Goal: Task Accomplishment & Management: Manage account settings

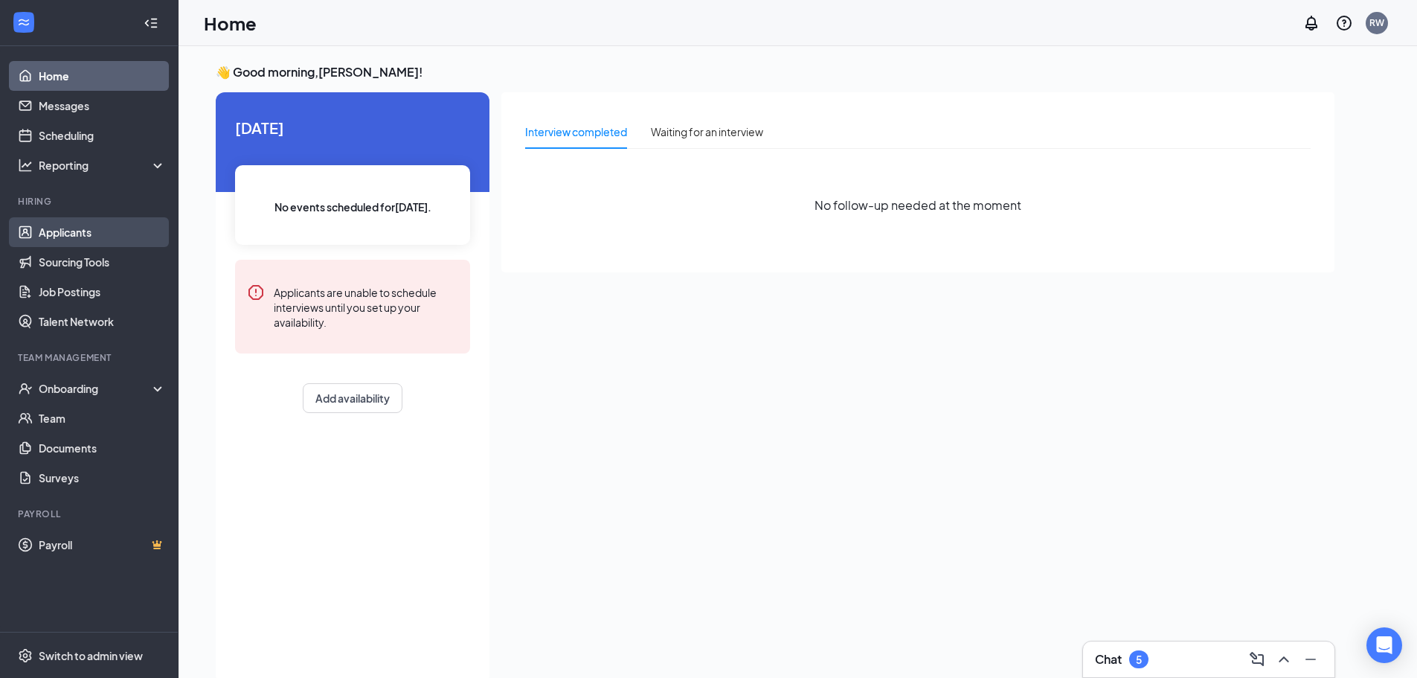
click at [69, 231] on link "Applicants" at bounding box center [102, 232] width 127 height 30
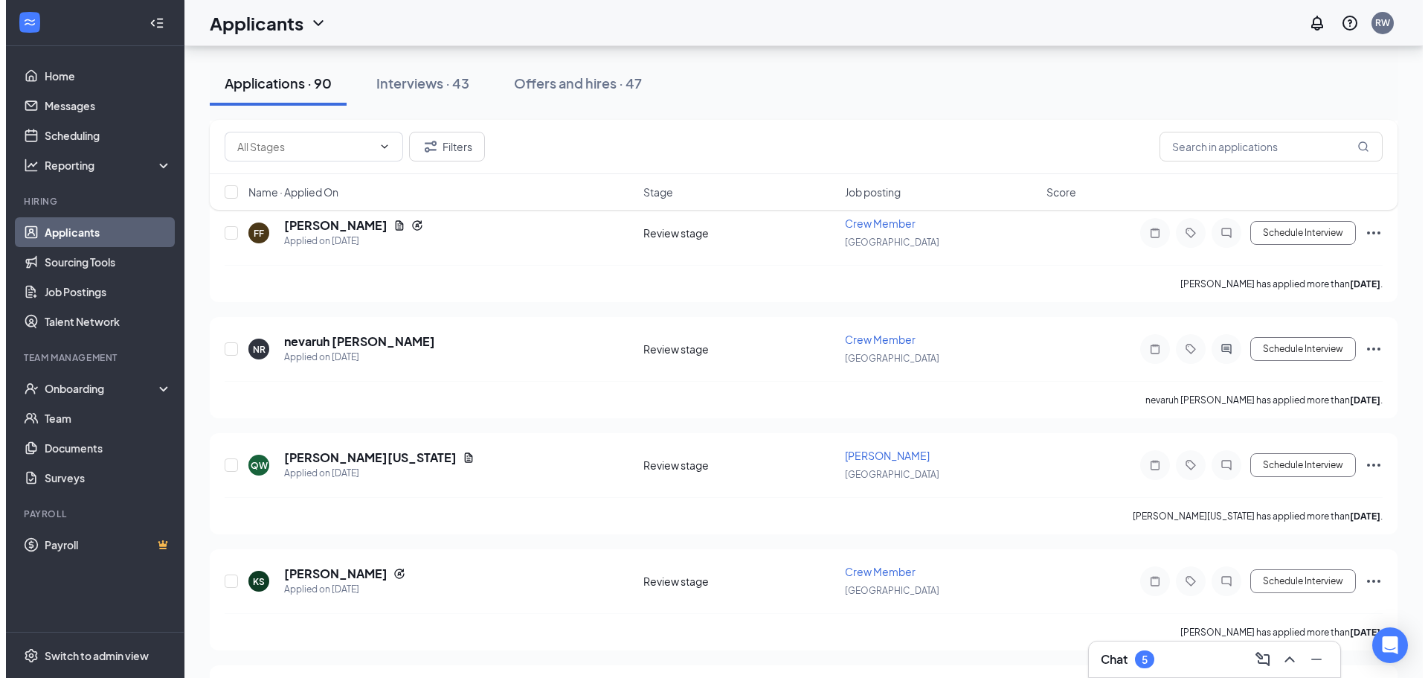
scroll to position [748, 0]
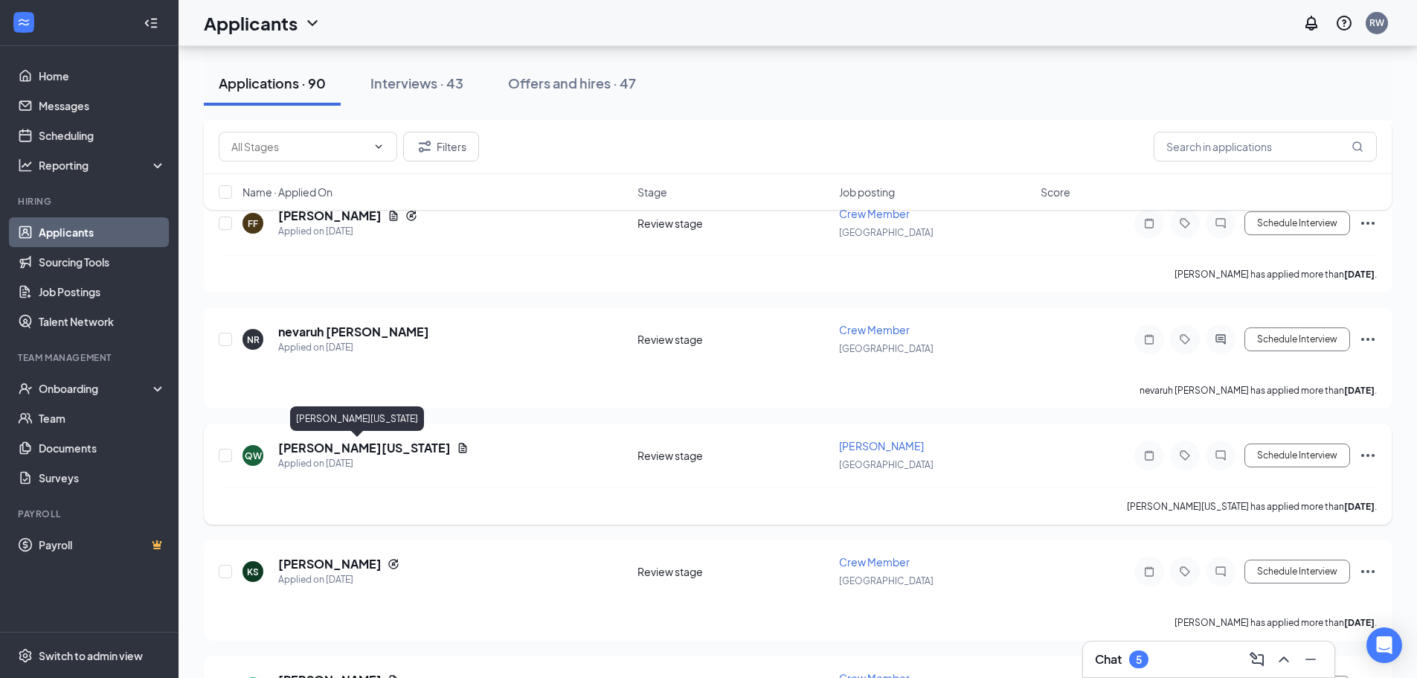
click at [353, 447] on h5 "[PERSON_NAME][US_STATE]" at bounding box center [364, 448] width 173 height 16
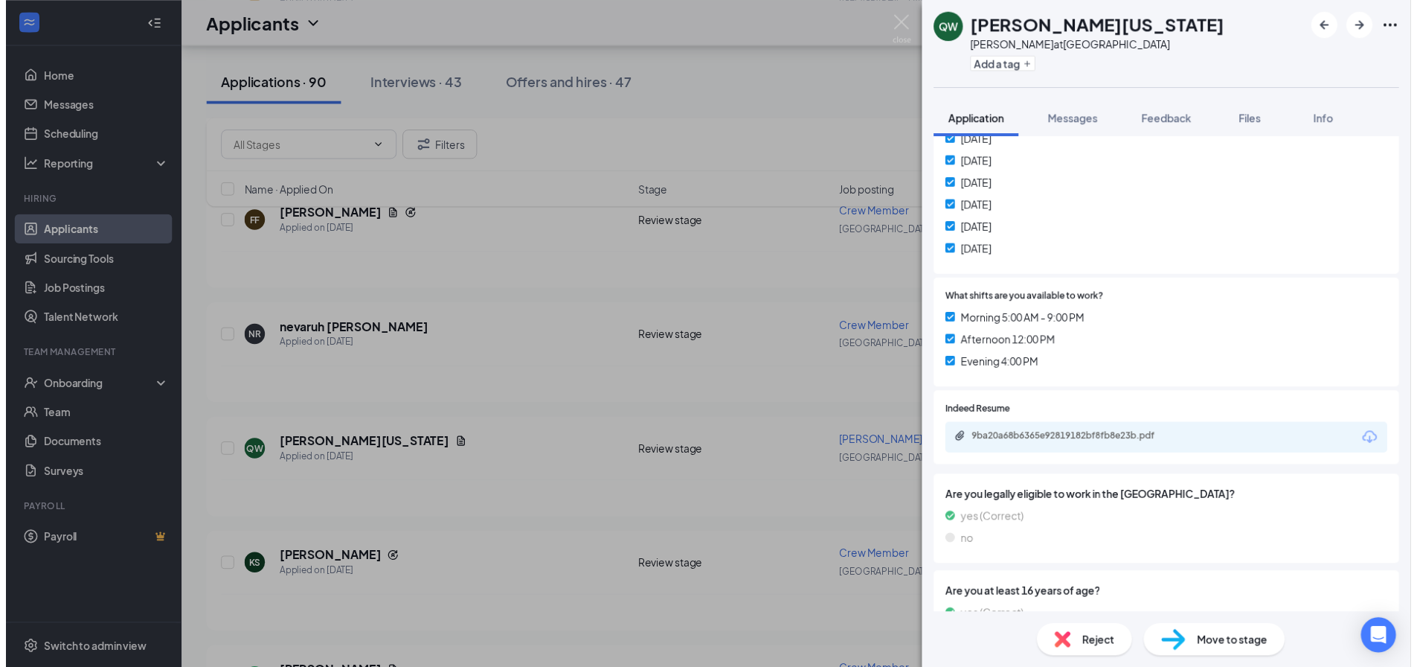
scroll to position [388, 0]
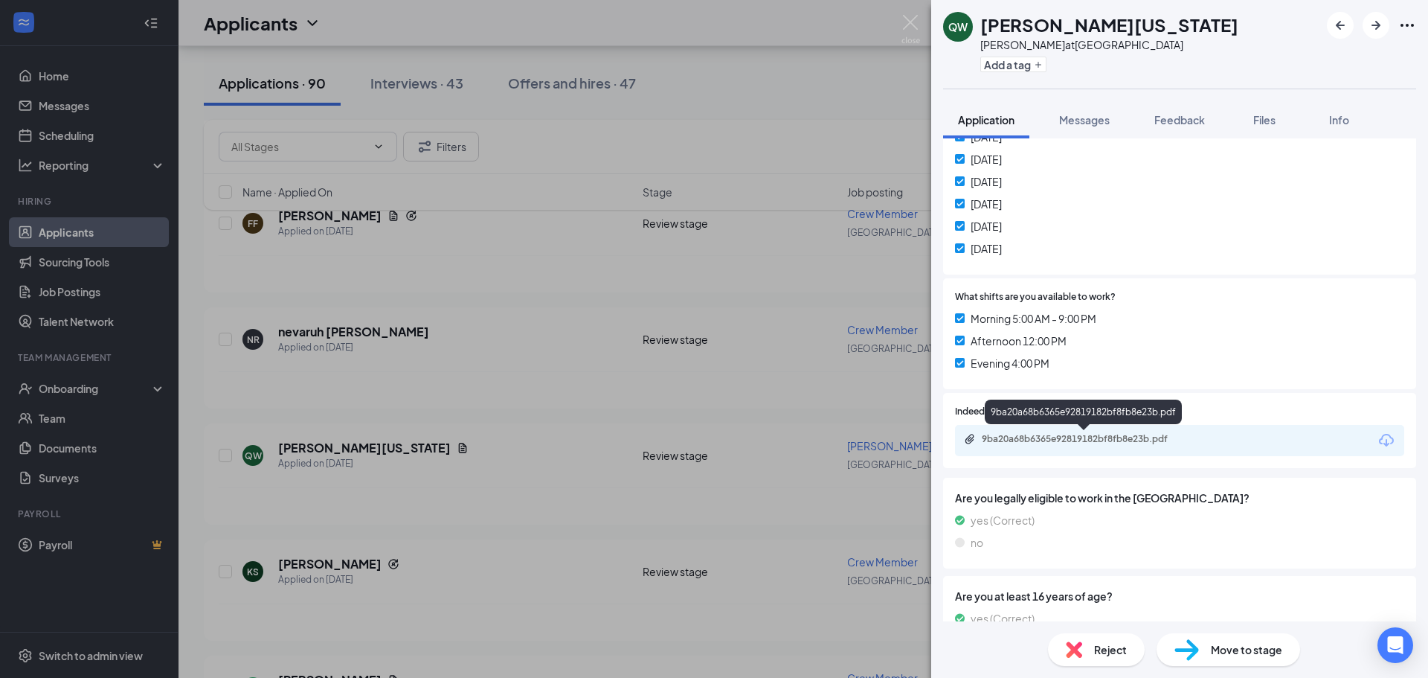
click at [1075, 435] on div "9ba20a68b6365e92819182bf8fb8e23b.pdf" at bounding box center [1086, 439] width 208 height 12
click at [480, 469] on div "QW Qyntashia [US_STATE] [PERSON_NAME] at [GEOGRAPHIC_DATA] Add a tag Applicatio…" at bounding box center [714, 339] width 1428 height 678
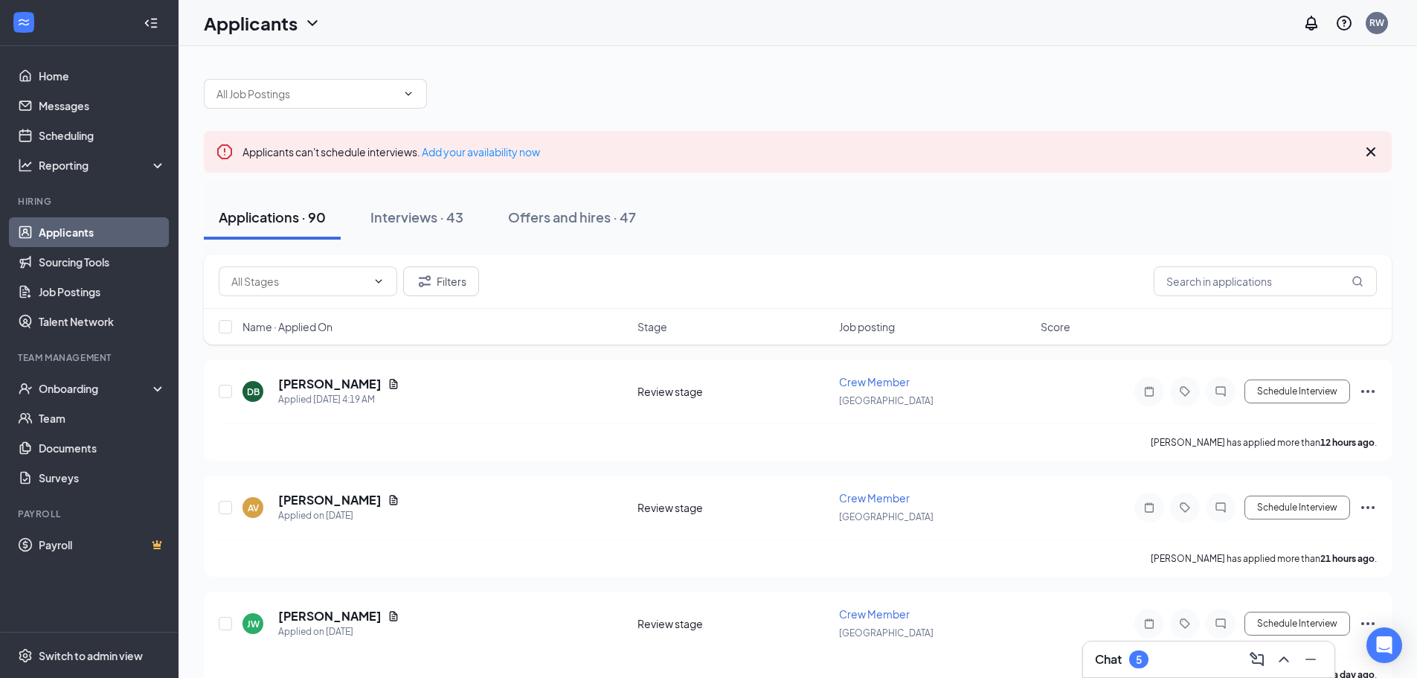
click at [280, 218] on div "Applications · 90" at bounding box center [272, 217] width 107 height 19
click at [560, 222] on div "Offers and hires · 47" at bounding box center [572, 217] width 128 height 19
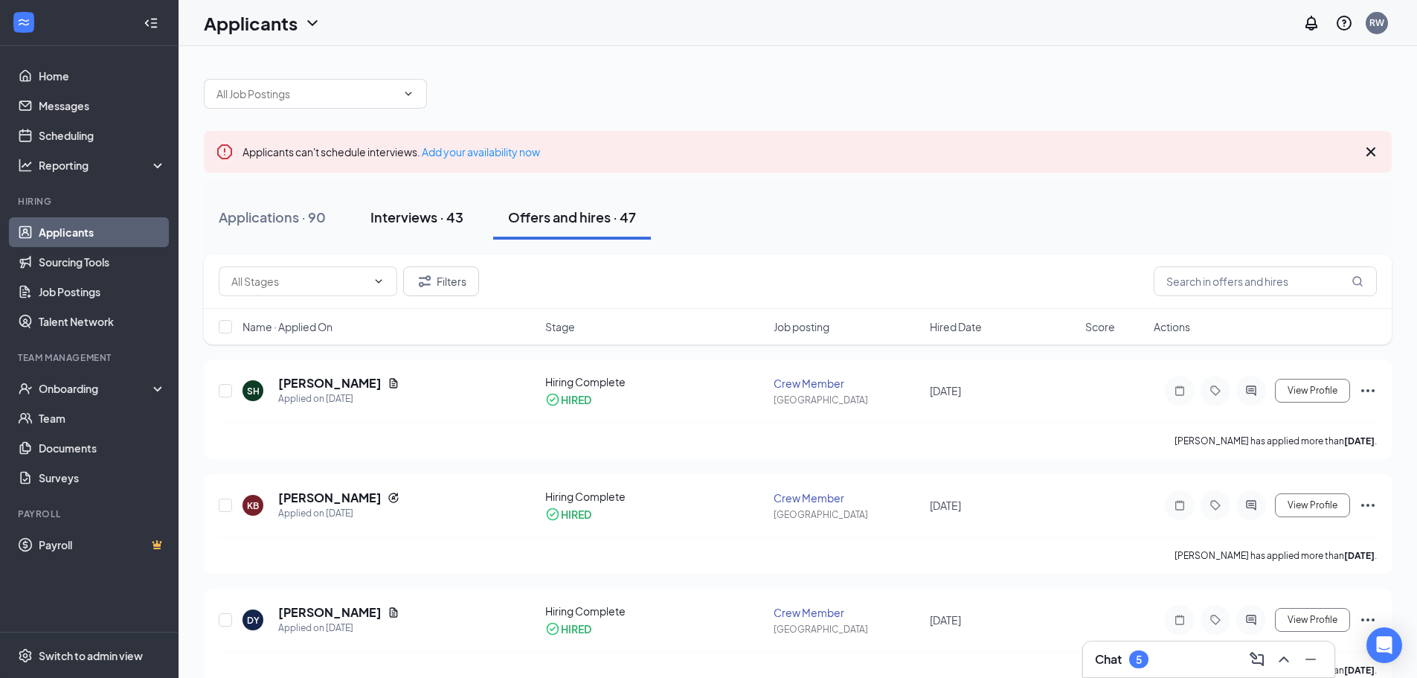
click at [423, 212] on div "Interviews · 43" at bounding box center [416, 217] width 93 height 19
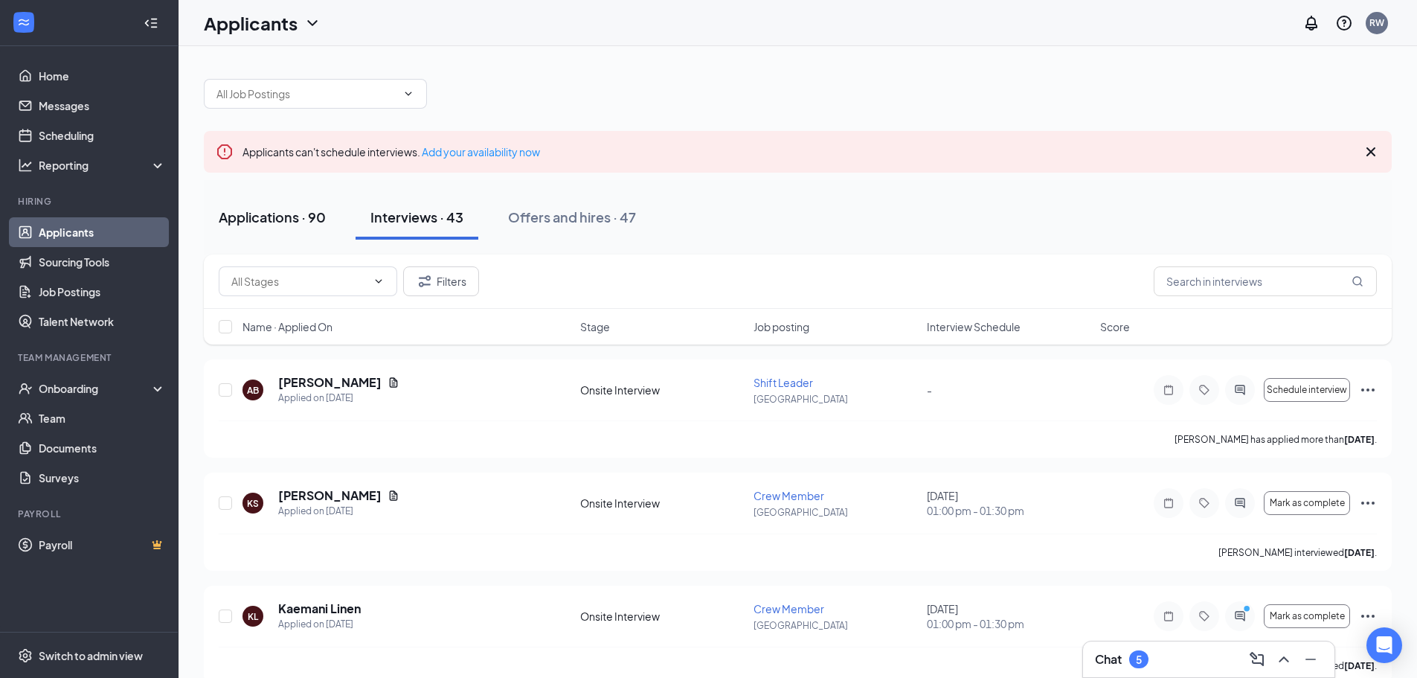
click at [283, 208] on div "Applications · 90" at bounding box center [272, 217] width 107 height 19
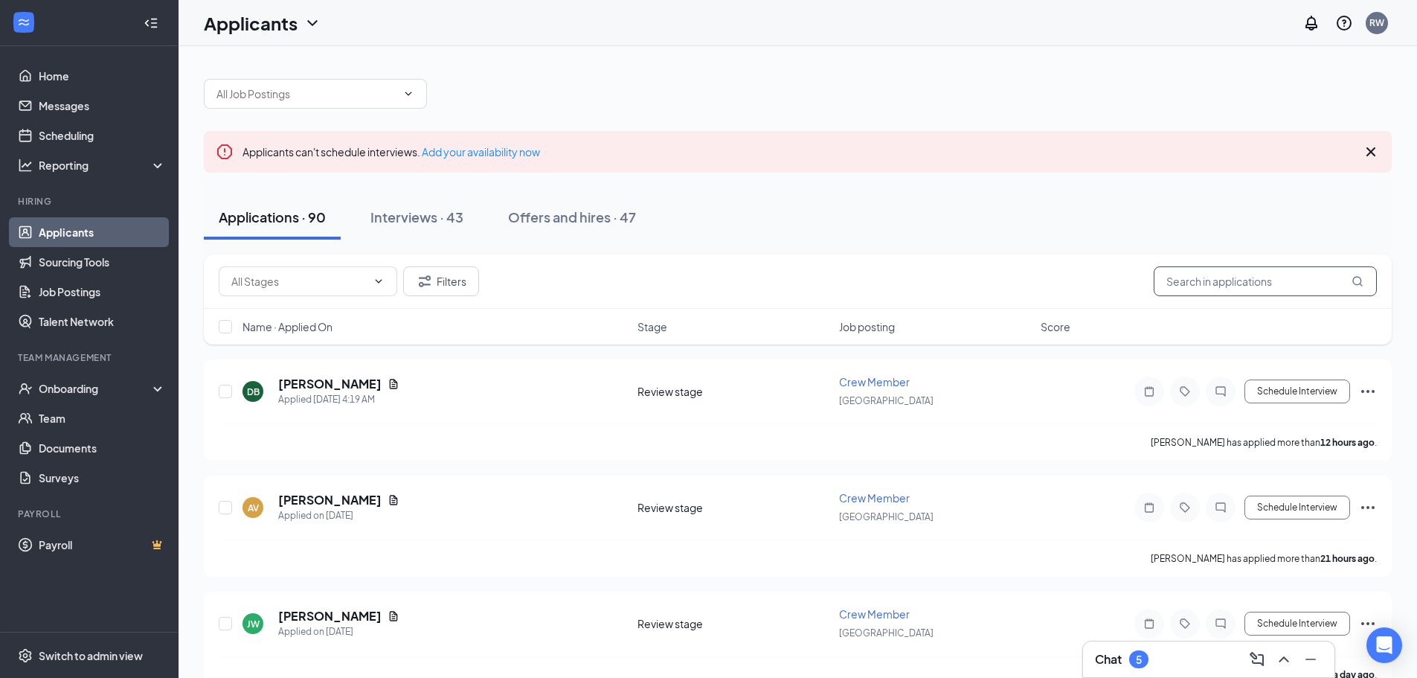
click at [1248, 284] on input "text" at bounding box center [1265, 281] width 223 height 30
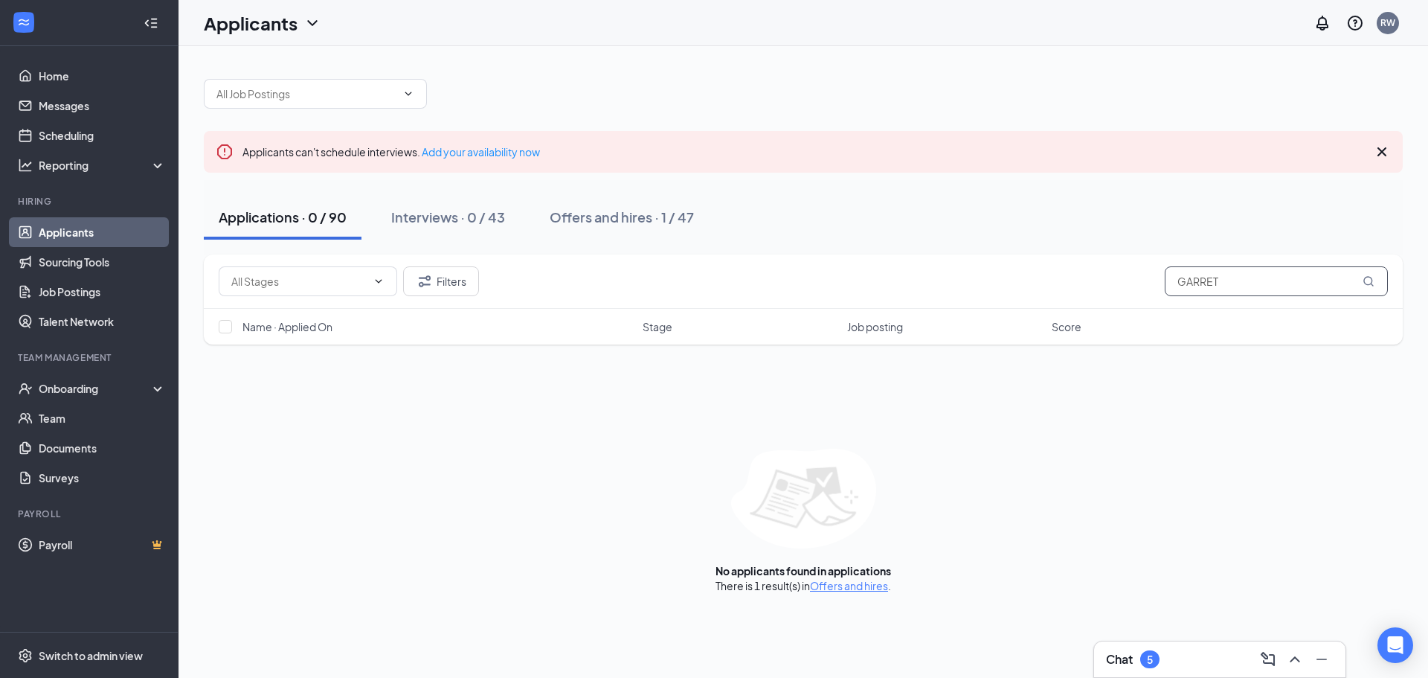
type input "GARRET"
click at [1369, 283] on icon "MagnifyingGlass" at bounding box center [1369, 281] width 12 height 12
click at [1366, 274] on span "GARRET" at bounding box center [1276, 281] width 223 height 30
click at [1368, 280] on icon "MagnifyingGlass" at bounding box center [1369, 281] width 12 height 12
